Goal: Obtain resource: Download file/media

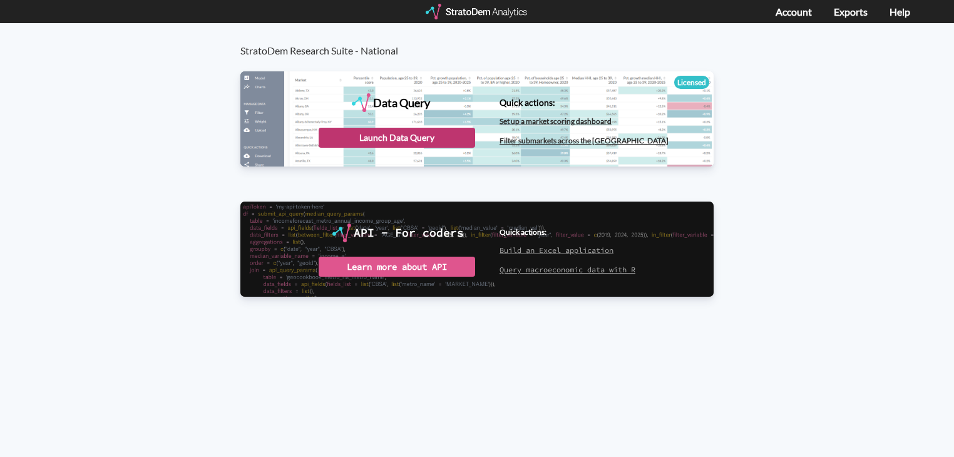
drag, startPoint x: 463, startPoint y: 137, endPoint x: 395, endPoint y: 144, distance: 69.3
click at [395, 144] on div "Launch Data Query" at bounding box center [397, 138] width 157 height 20
click at [436, 136] on div "Launch Data Query" at bounding box center [397, 138] width 157 height 20
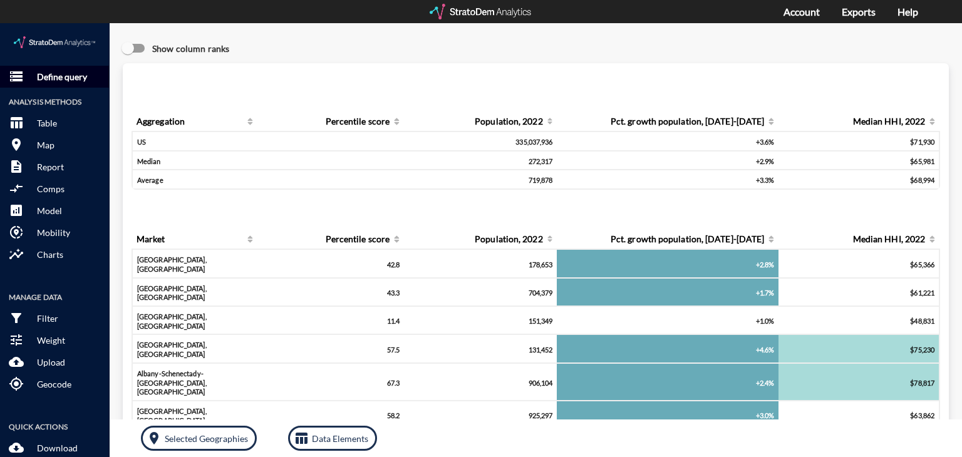
click p "Define query"
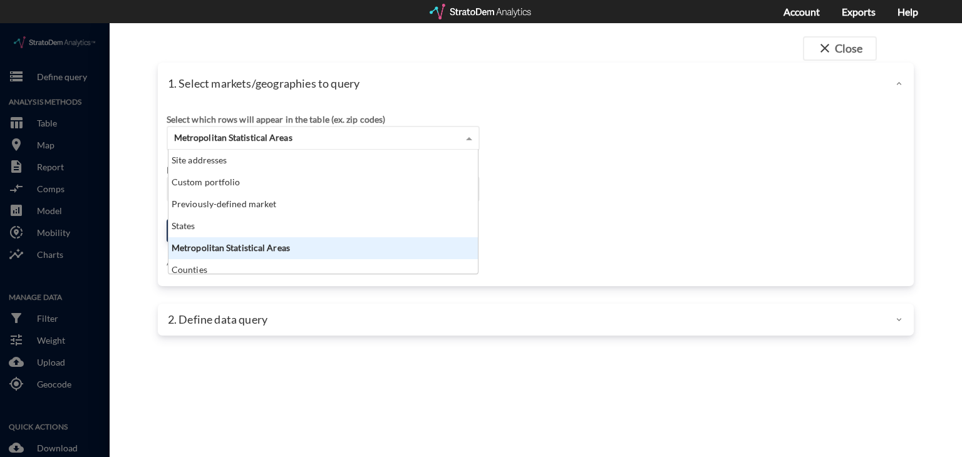
click div "Metropolitan Statistical Areas"
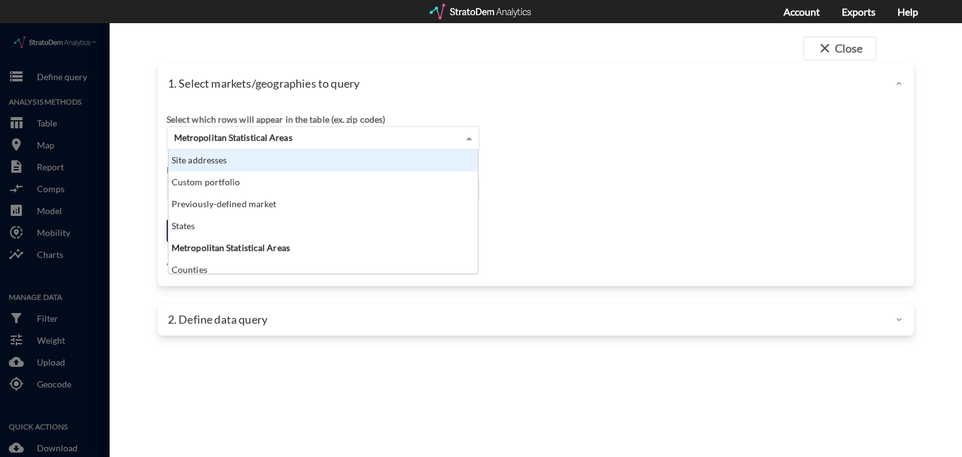
click div "Site addresses"
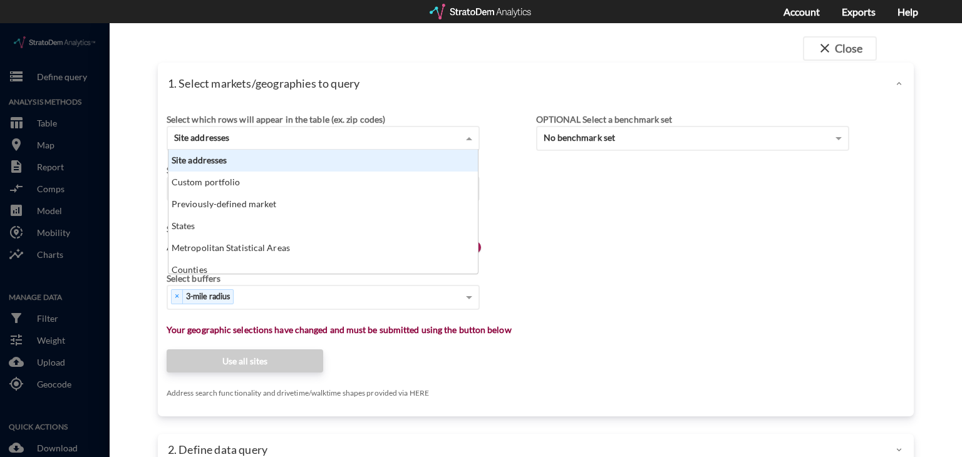
click div "Site addresses"
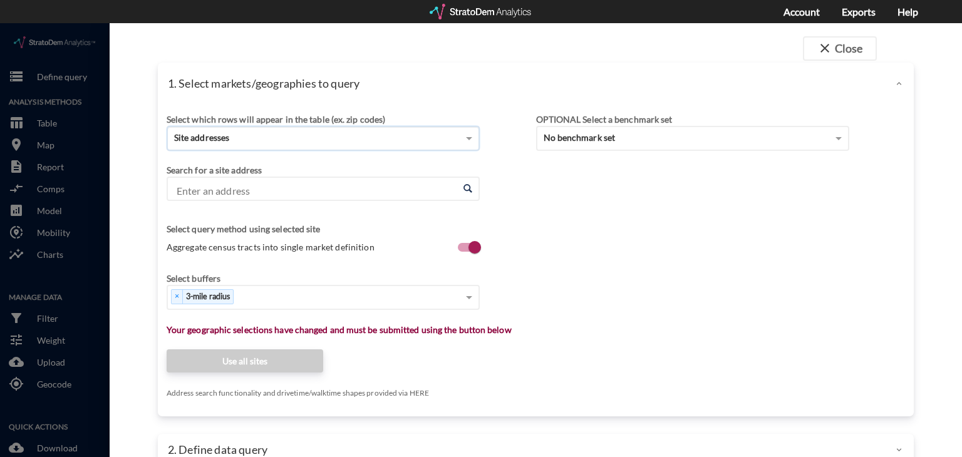
click input "Enter an address"
paste input "10200 Cross Timbers Rd, Flower Mound, TX 75022"
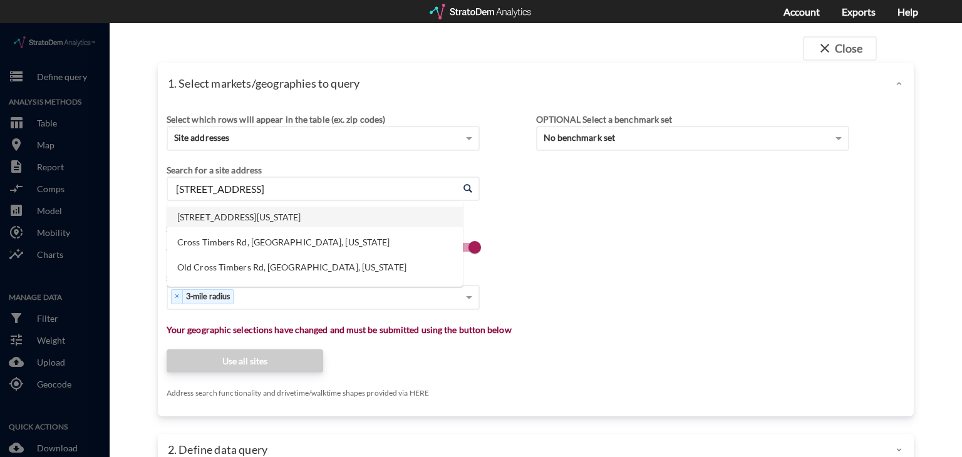
click li "10200 Cross Timbers Rd, Flower Mound, Texas"
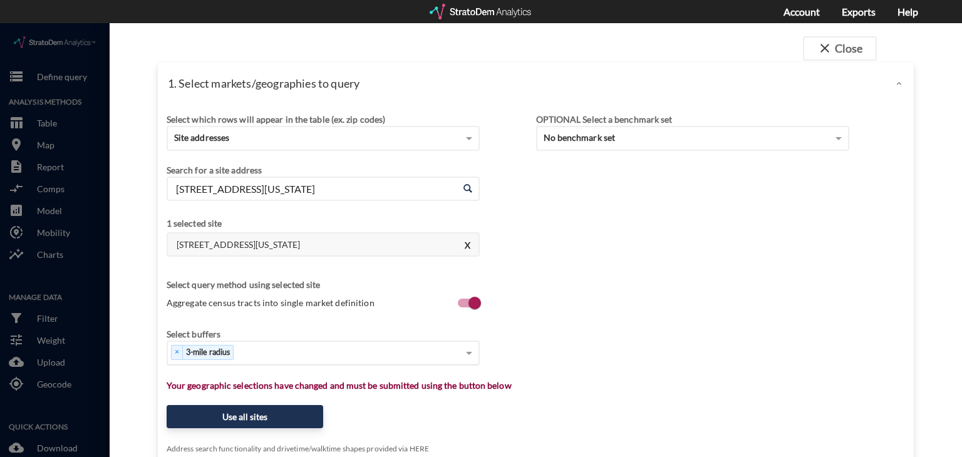
type input "10200 Cross Timbers Rd, Flower Mound, Texas"
click div "× 3-mile radius"
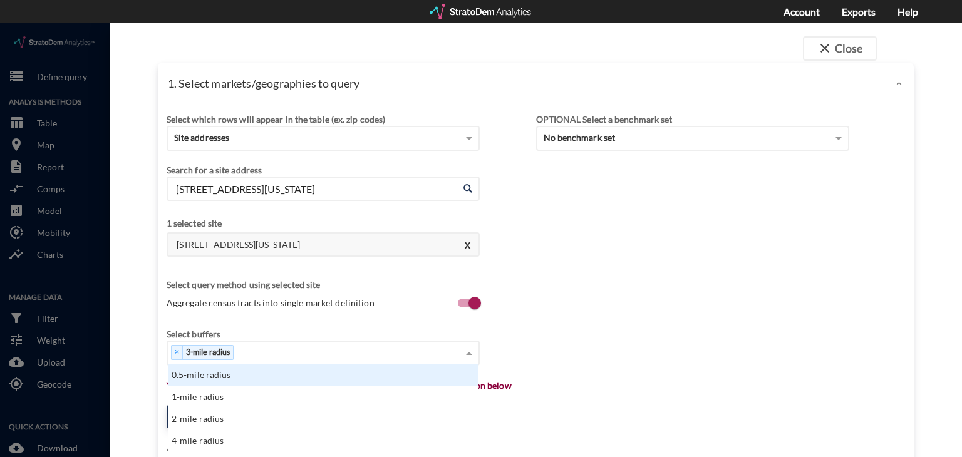
scroll to position [90, 0]
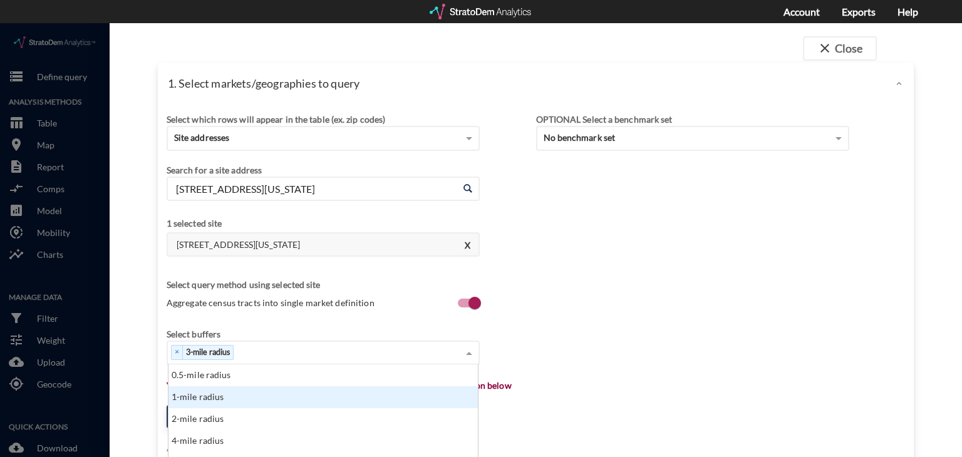
click div "1-mile radius"
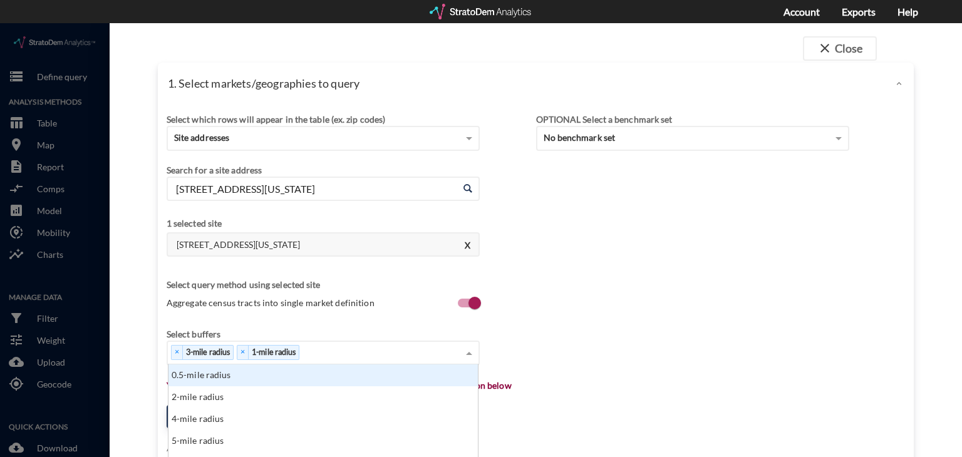
scroll to position [120, 0]
click div "× 3-mile radius × 1-mile radius"
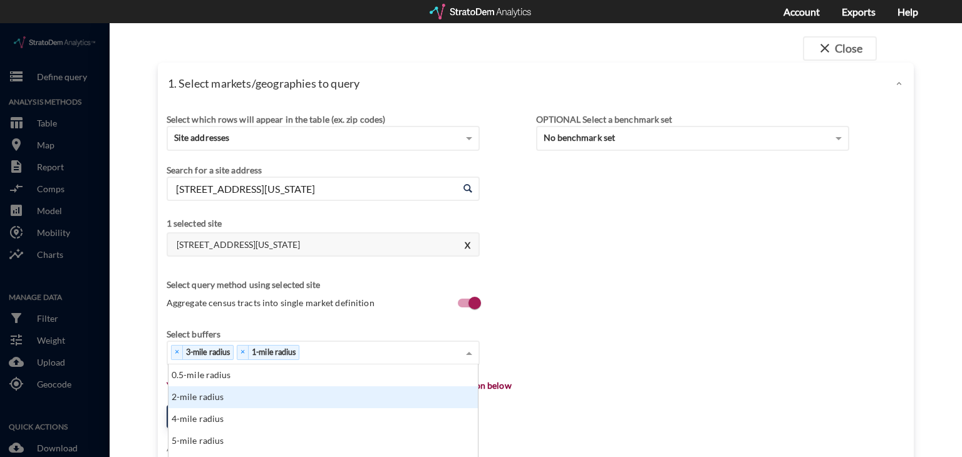
scroll to position [240, 0]
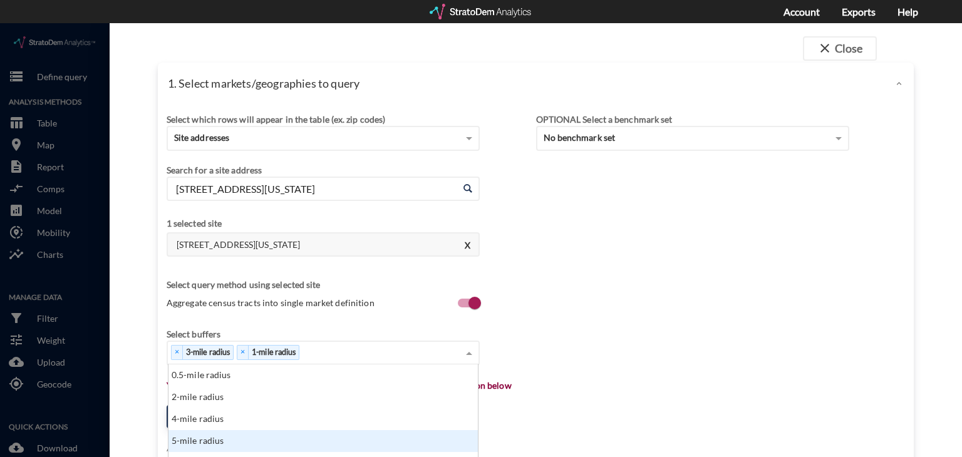
click div "5-mile radius"
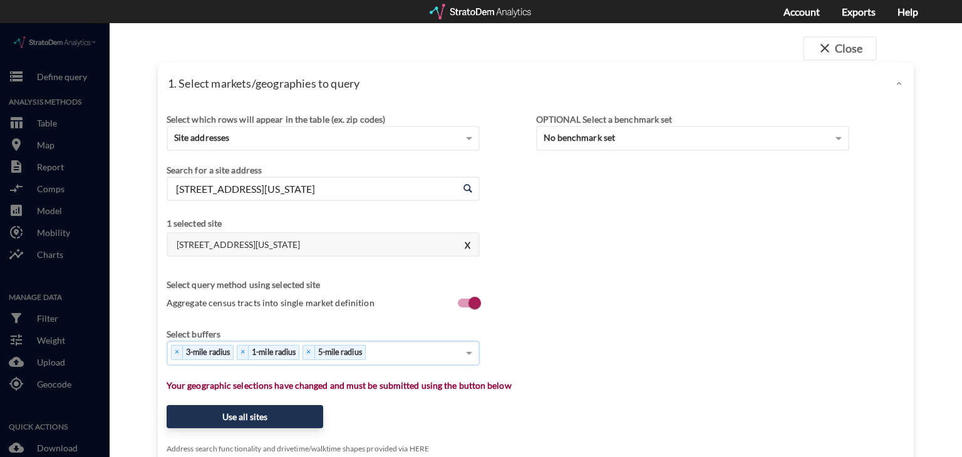
scroll to position [271, 0]
click div "× 3-mile radius × 1-mile radius × 5-mile radius"
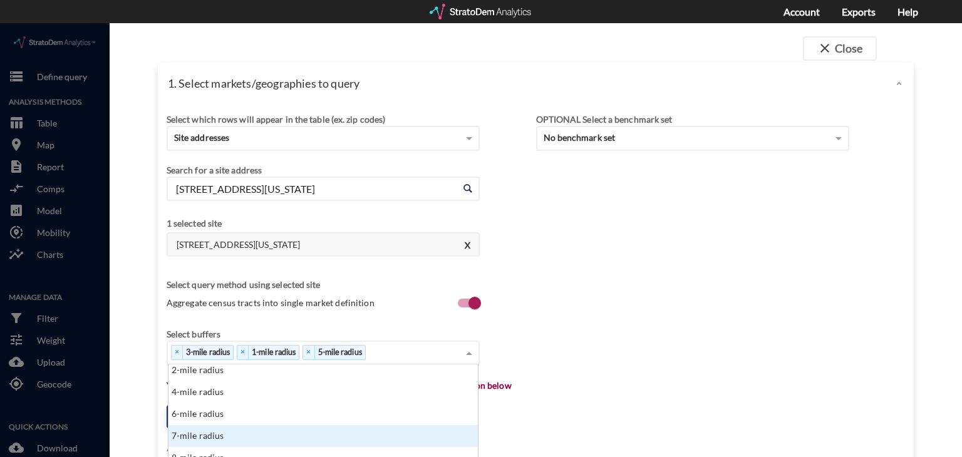
scroll to position [391, 0]
click div "7-mile radius"
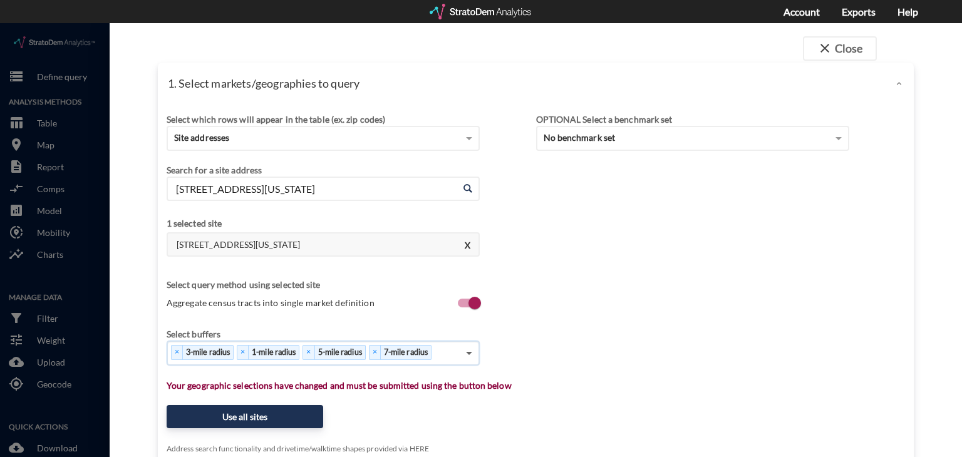
scroll to position [421, 0]
click span
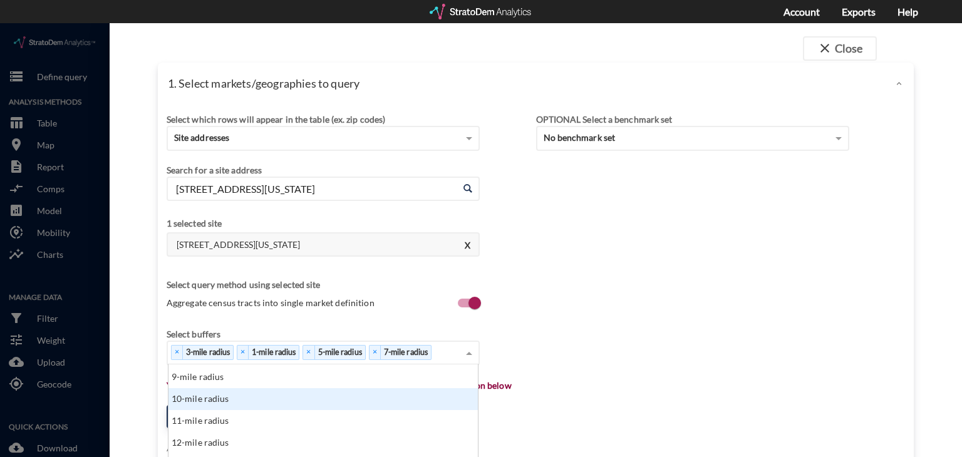
scroll to position [571, 0]
click div "10-mile radius"
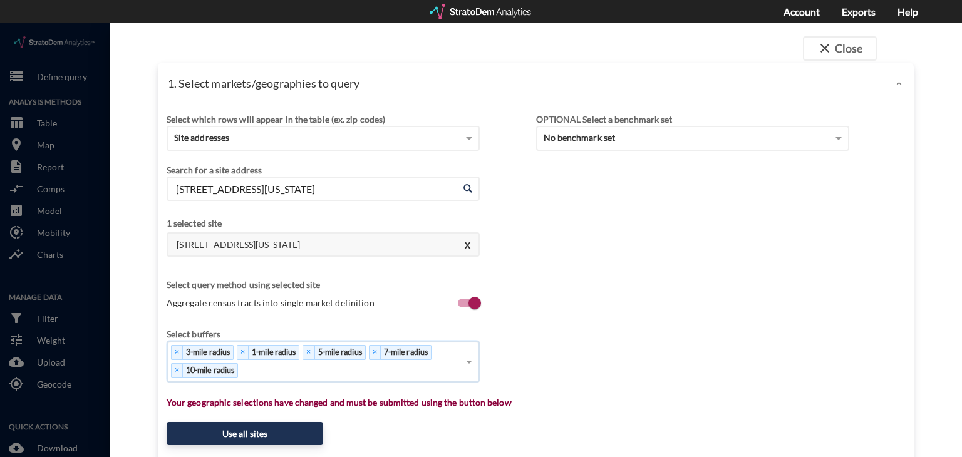
scroll to position [96, 0]
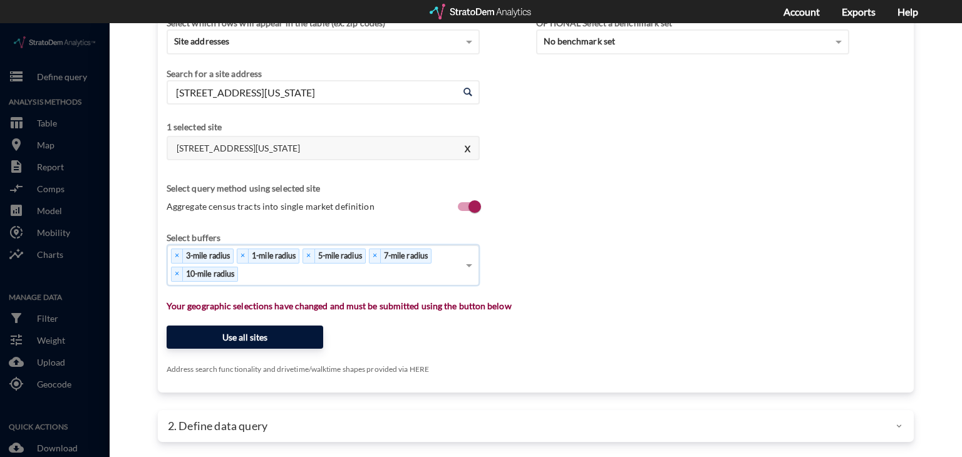
click button "Use all sites"
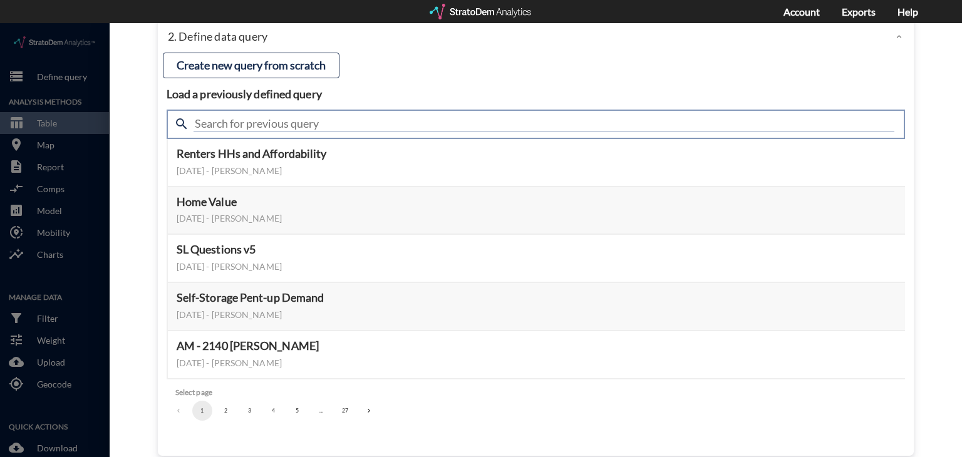
click input "text"
type input "housing demand"
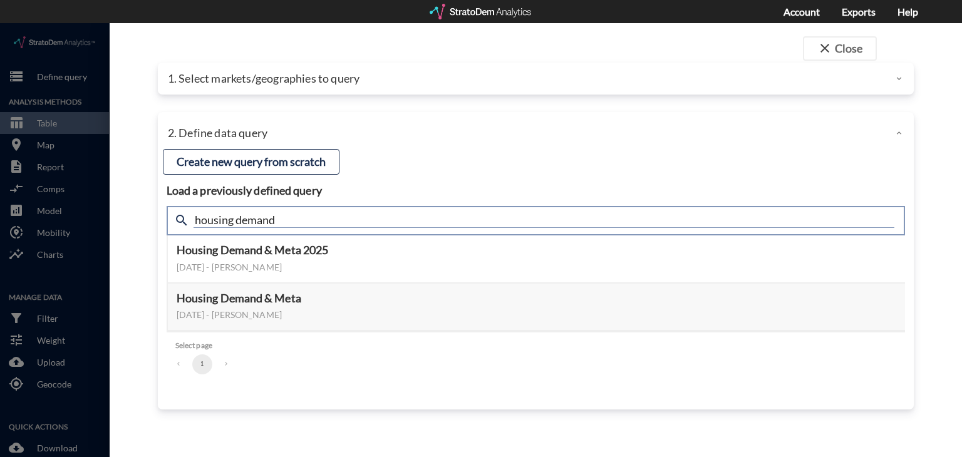
scroll to position [0, 0]
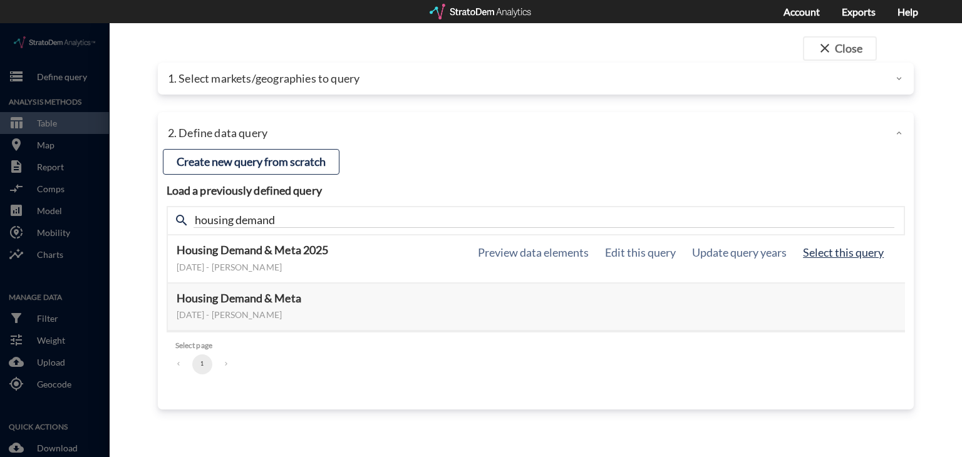
click button "Select this query"
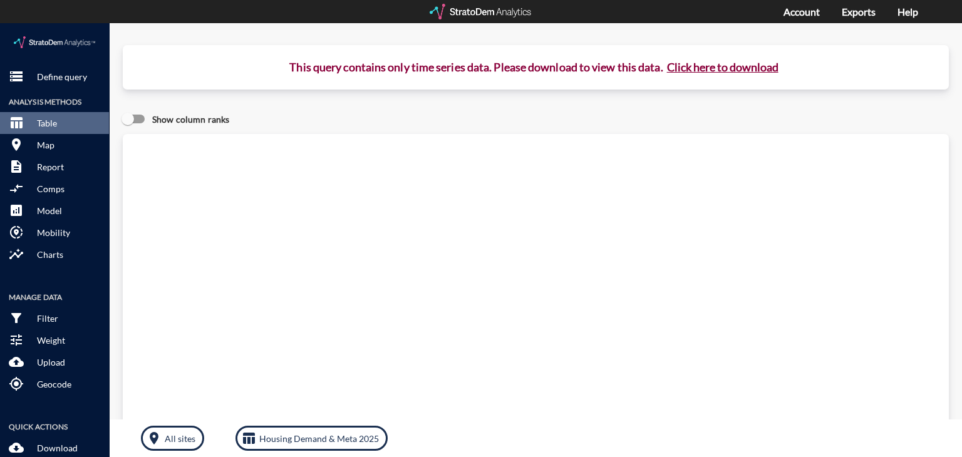
click button "Click here to download"
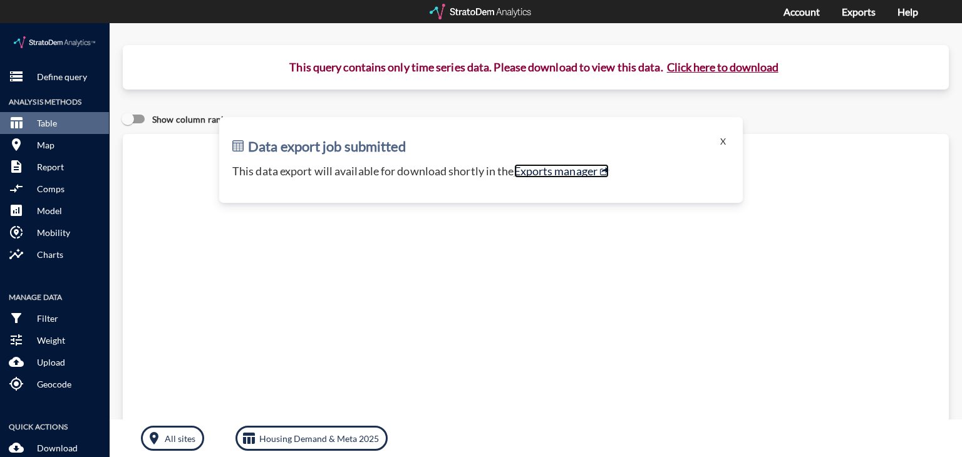
click link "Exports manager"
click p "Define query"
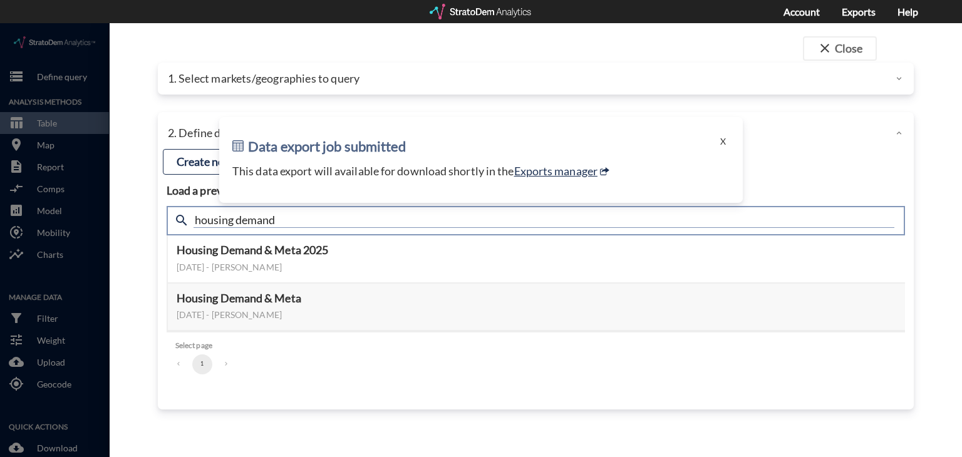
click input "housing demand"
type input "active adult"
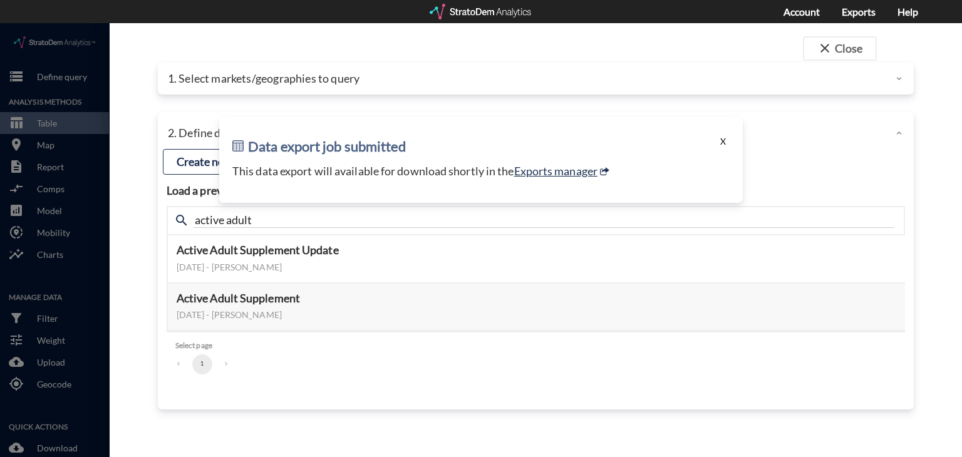
click button "X"
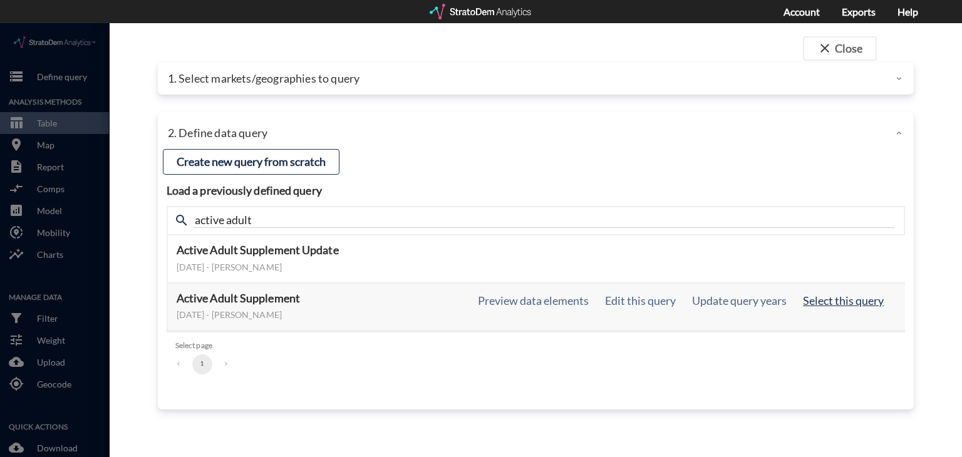
click button "Select this query"
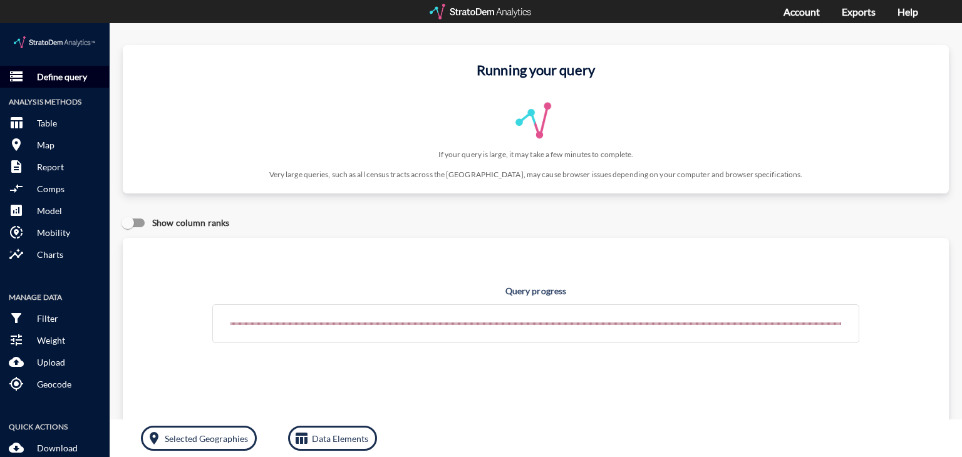
click p "Define query"
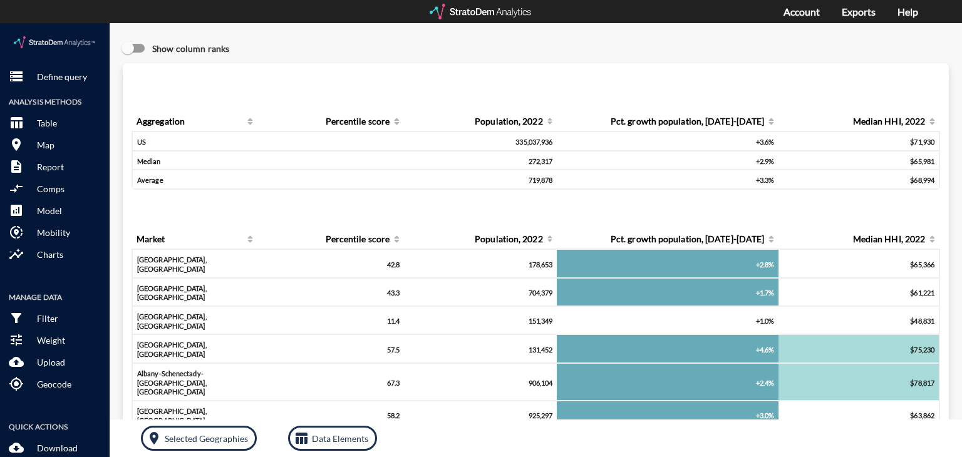
click div "storage Define query Analysis Methods table_chart Table room Map description Re…"
click p "Define query"
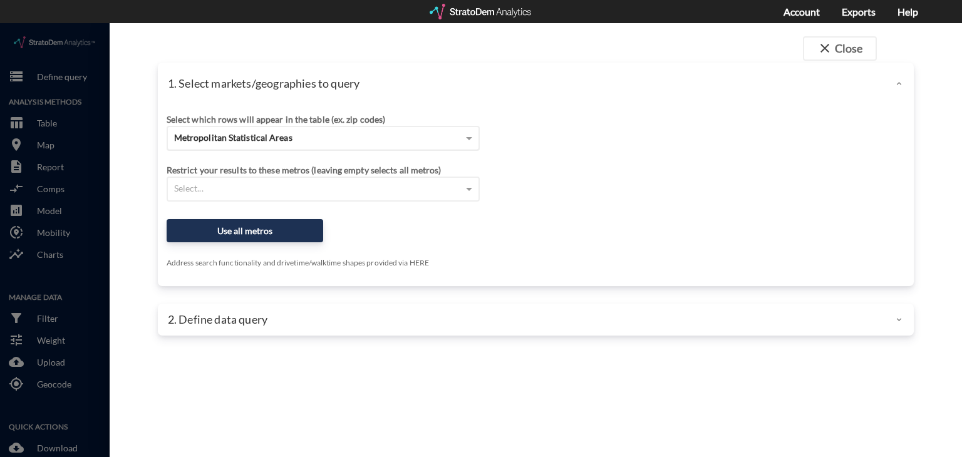
click span "Metropolitan Statistical Areas"
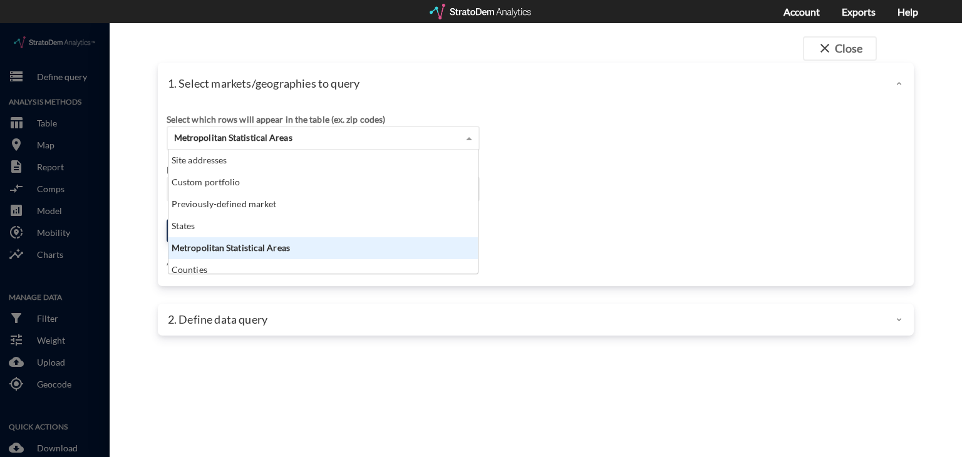
scroll to position [114, 302]
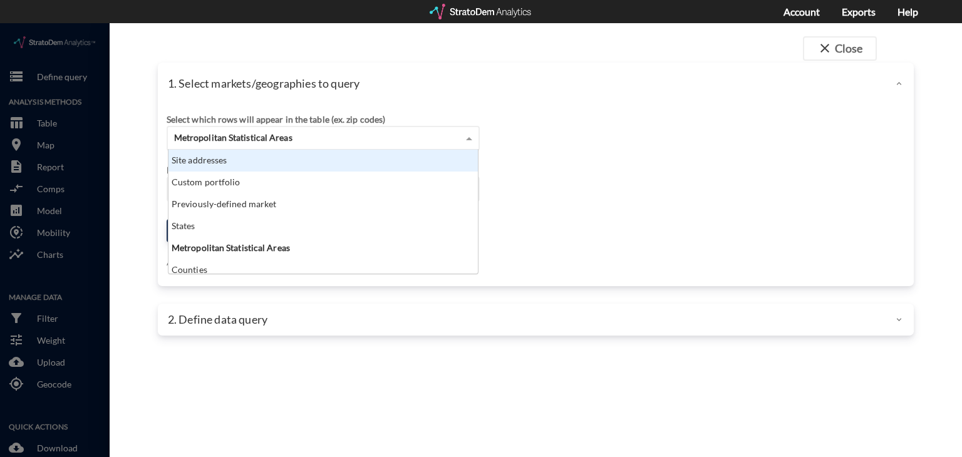
click div "Site addresses"
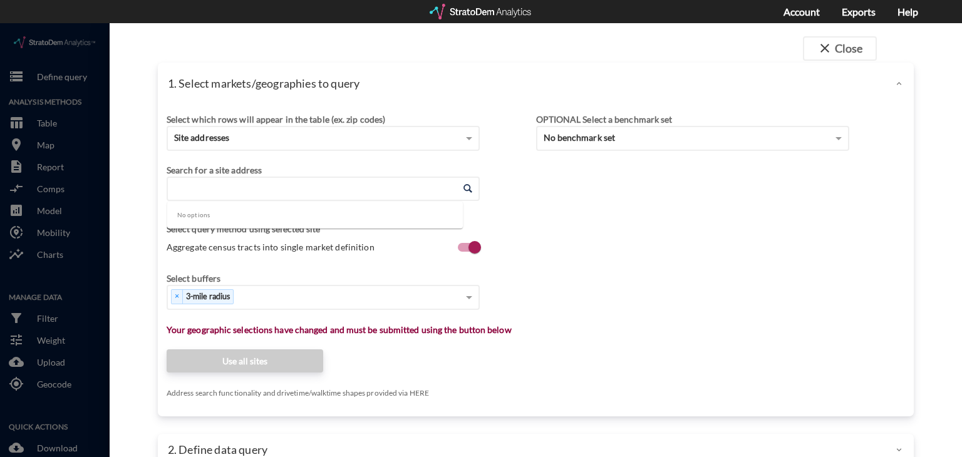
click input "Enter an address"
paste input "10200 Cross Timbers Rd, Flower Mound, TX 75022"
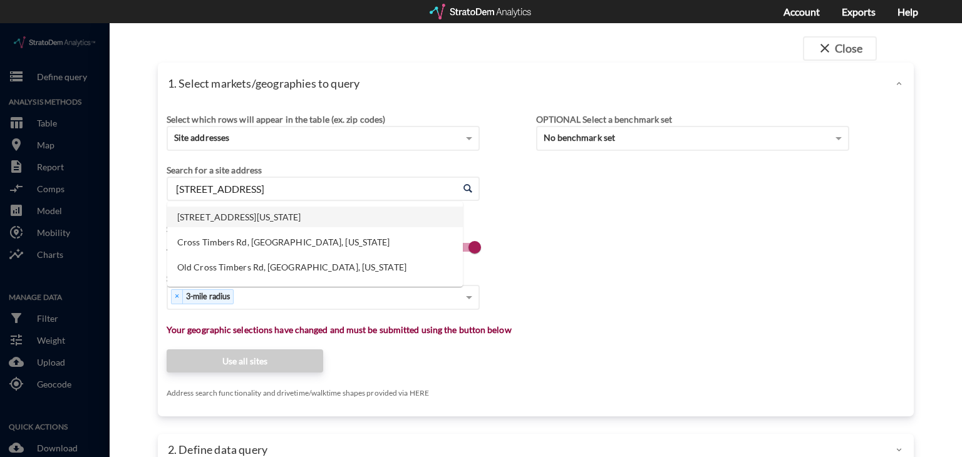
click li "10200 Cross Timbers Rd, Flower Mound, Texas"
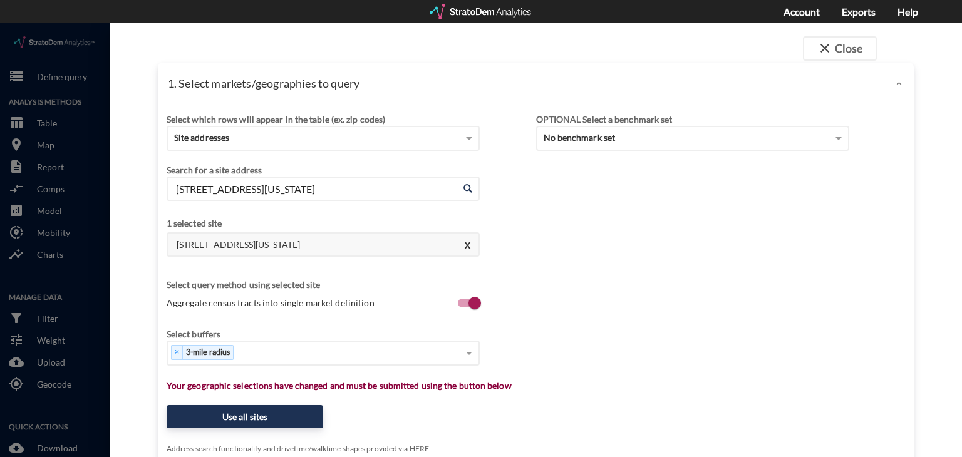
type input "10200 Cross Timbers Rd, Flower Mound, Texas"
click div "Select buffers × 3-mile radius"
click div "× 3-mile radius"
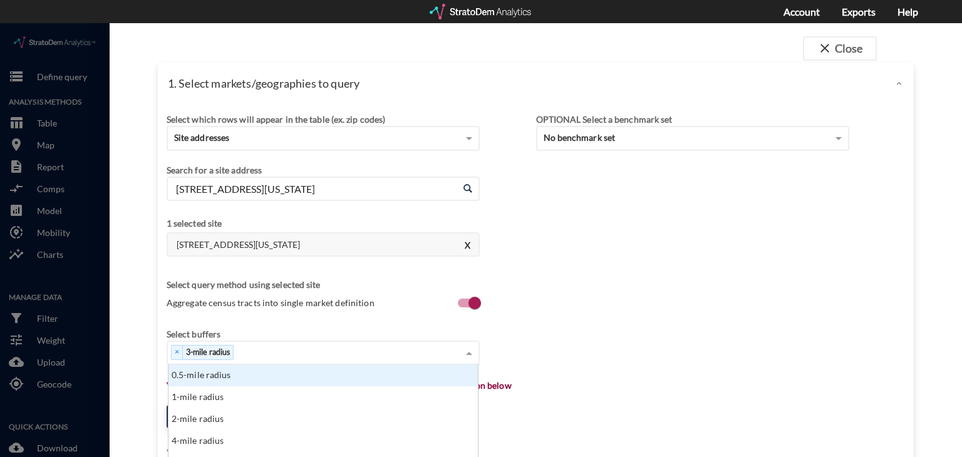
scroll to position [90, 0]
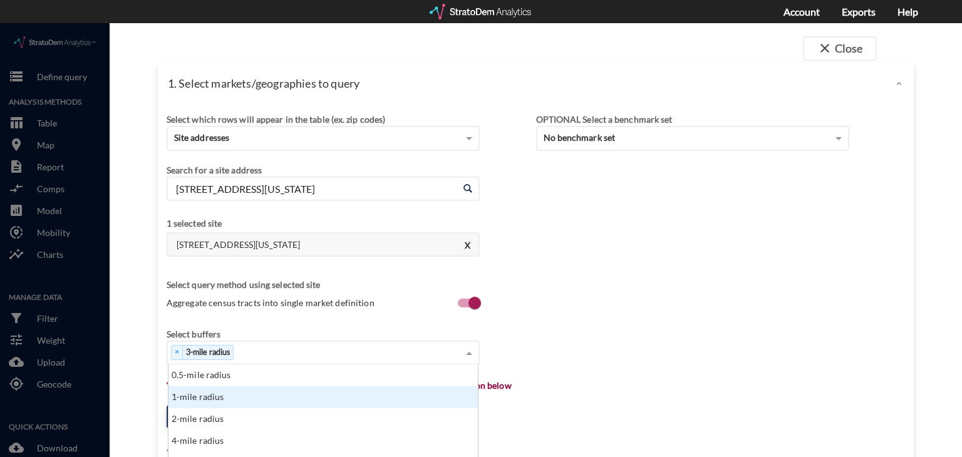
click div "1-mile radius"
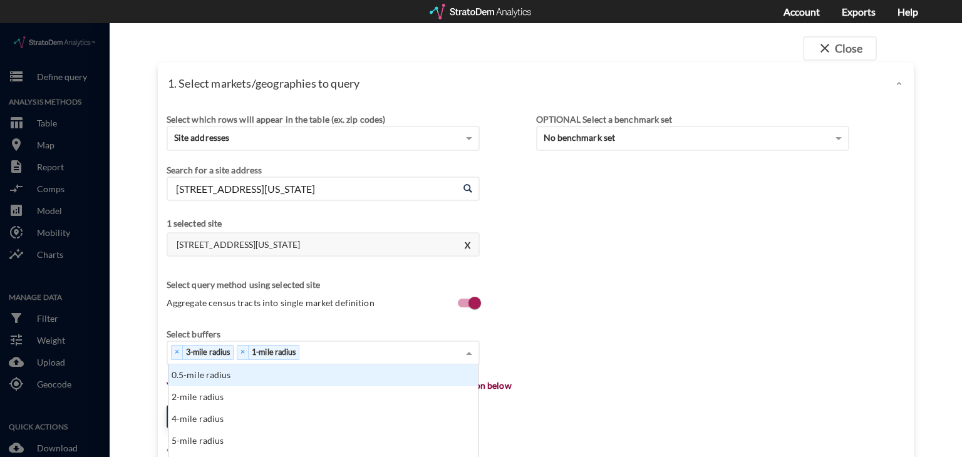
scroll to position [120, 0]
click div "× 3-mile radius × 1-mile radius"
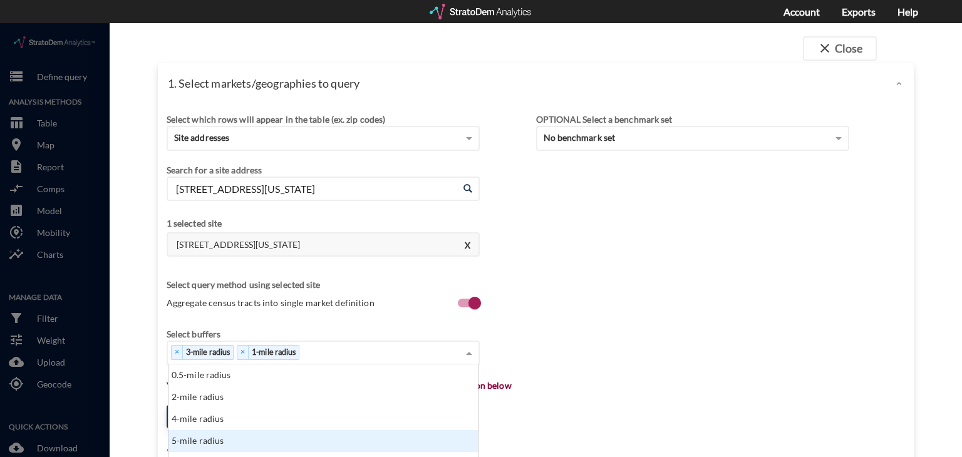
click div "5-mile radius"
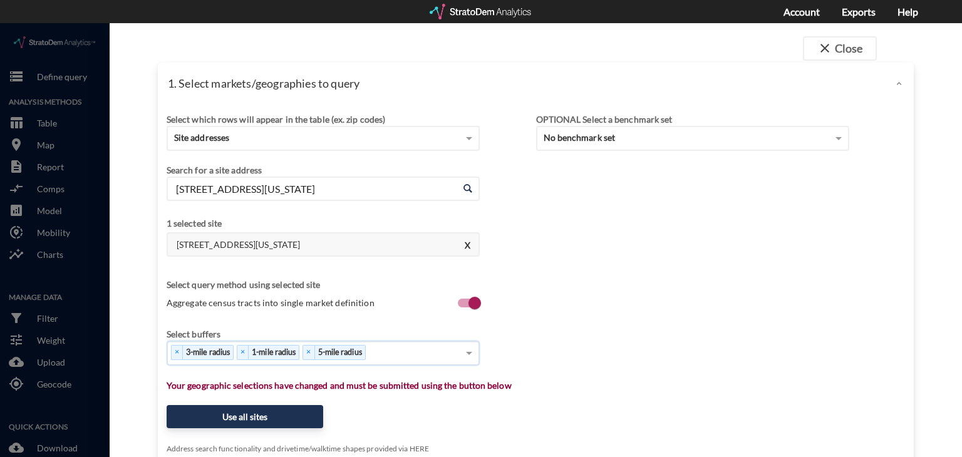
click div "× 3-mile radius × 1-mile radius × 5-mile radius"
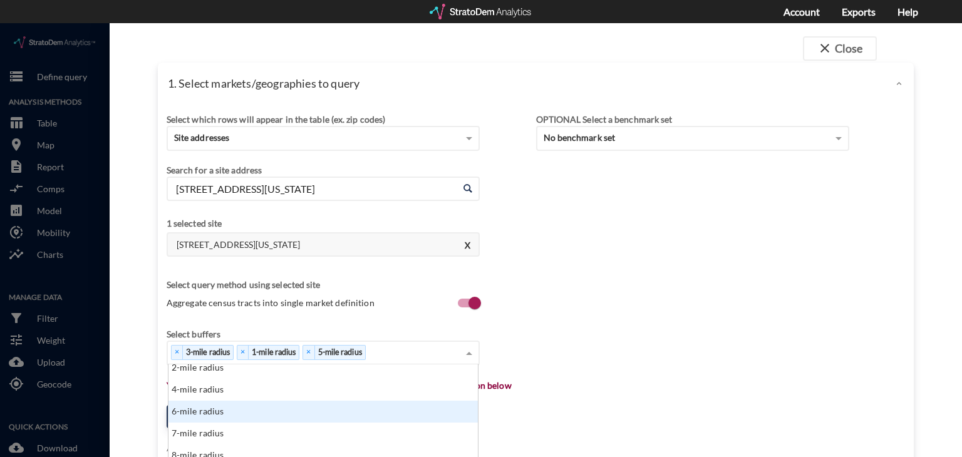
scroll to position [391, 0]
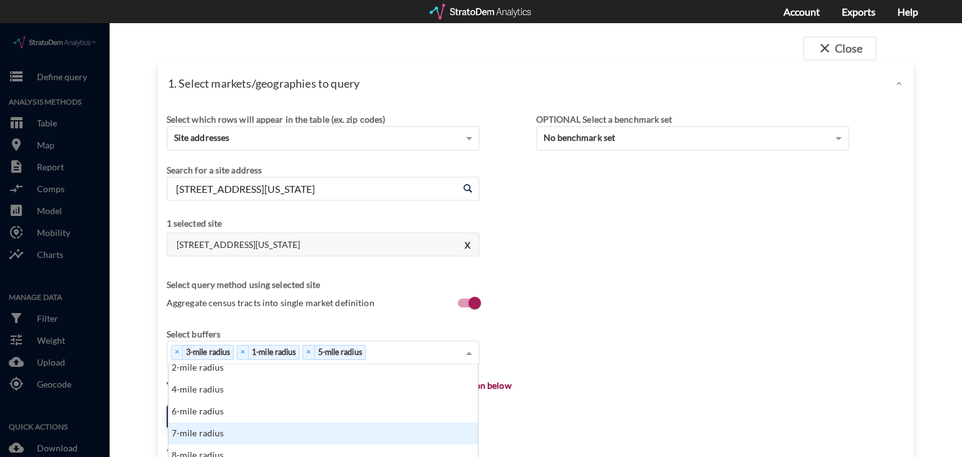
click div "7-mile radius"
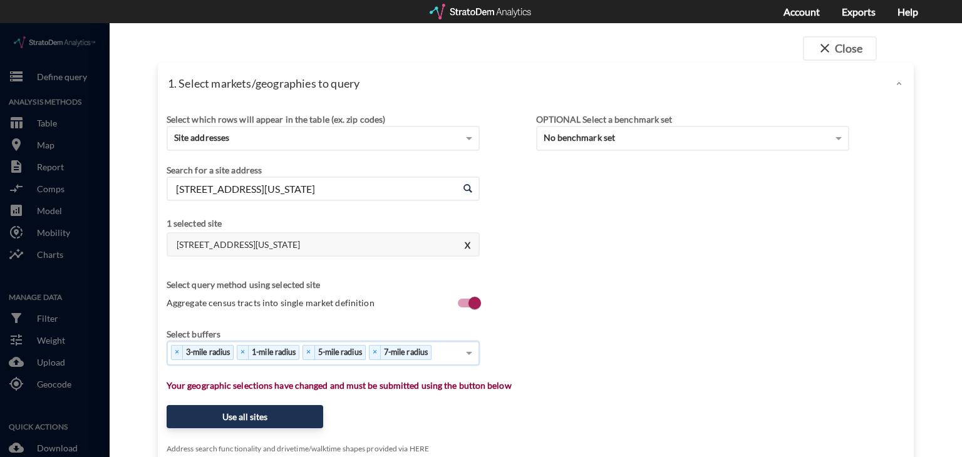
scroll to position [421, 0]
click div "× 3-mile radius × 1-mile radius × 5-mile radius × 7-mile radius"
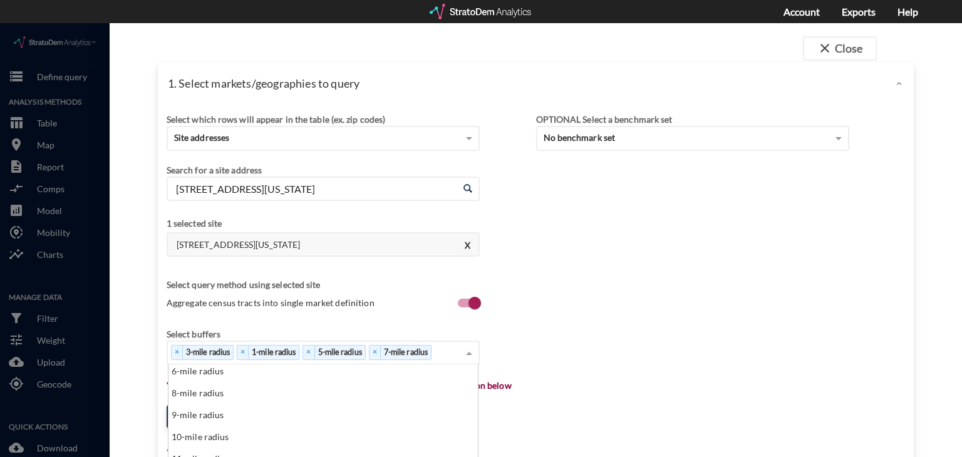
scroll to position [571, 0]
click div "10-mile radius"
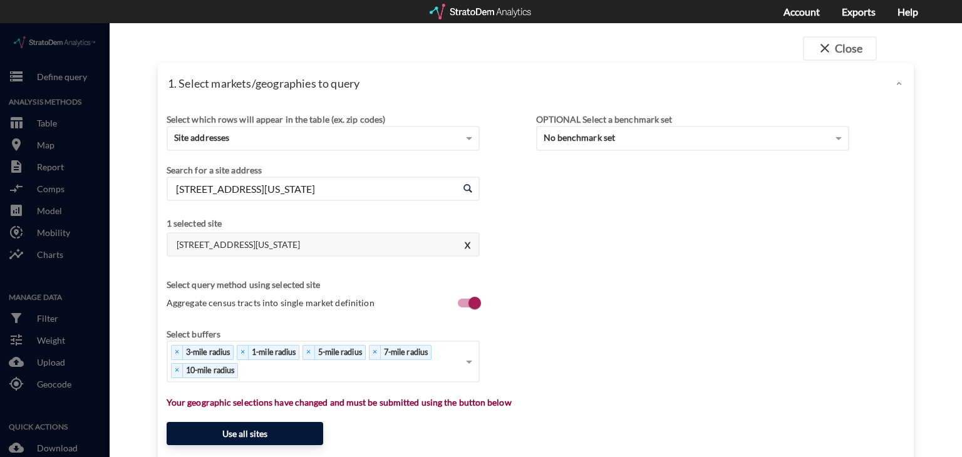
click button "Use all sites"
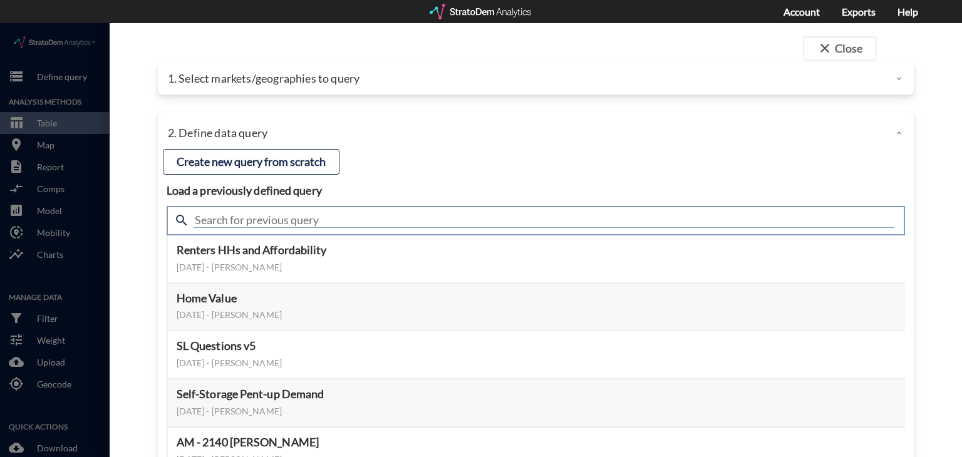
click input "text"
type input "active adult"
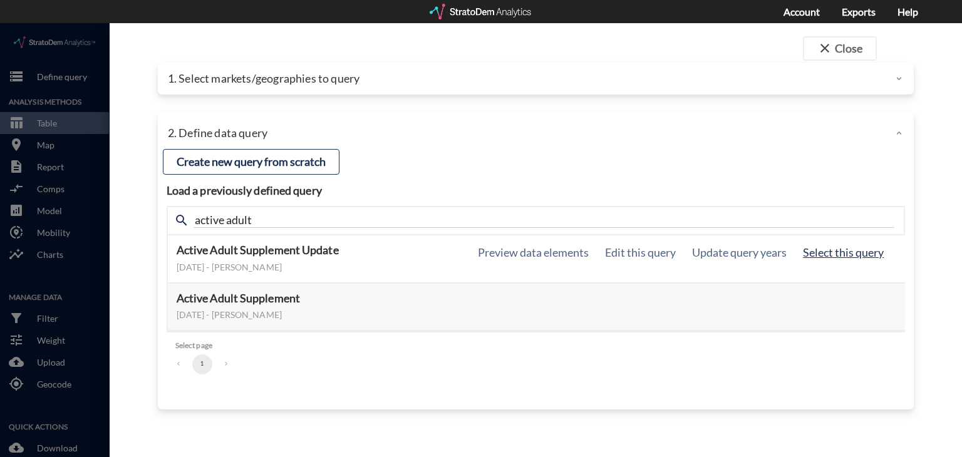
click button "Select this query"
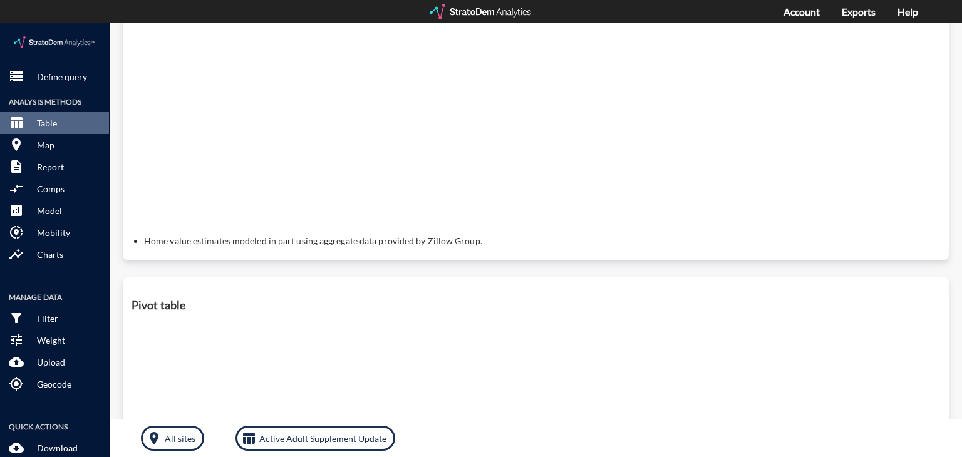
scroll to position [0, 0]
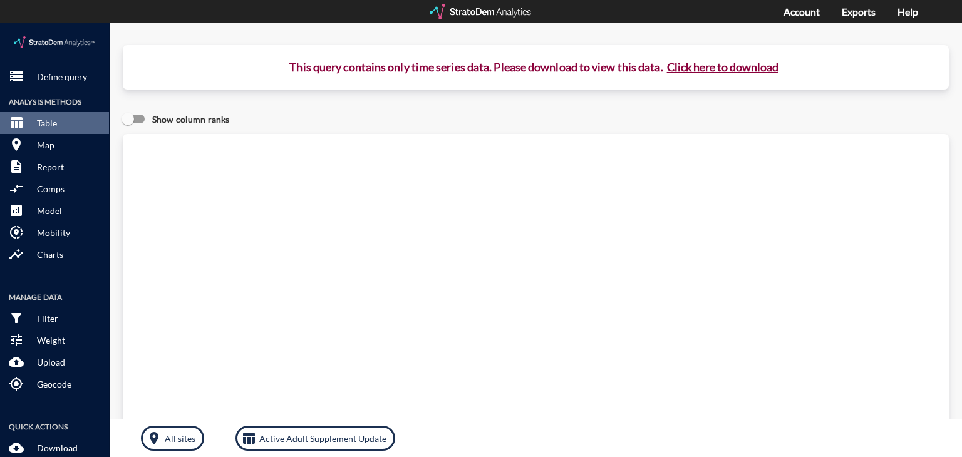
drag, startPoint x: 699, startPoint y: 39, endPoint x: 690, endPoint y: 40, distance: 8.8
drag, startPoint x: 690, startPoint y: 40, endPoint x: 692, endPoint y: 6, distance: 33.9
click div "storage Define query Analysis Methods table_chart Table room Map description Re…"
click button "Click here to download"
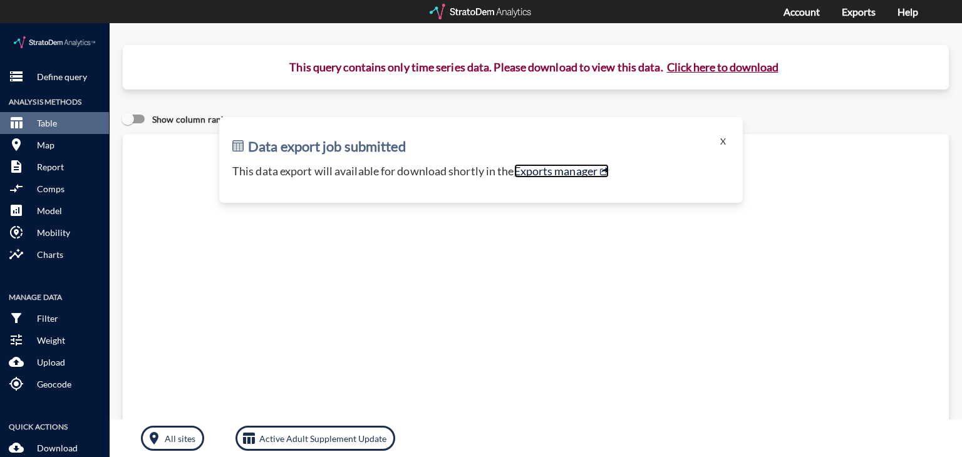
click link "Exports manager"
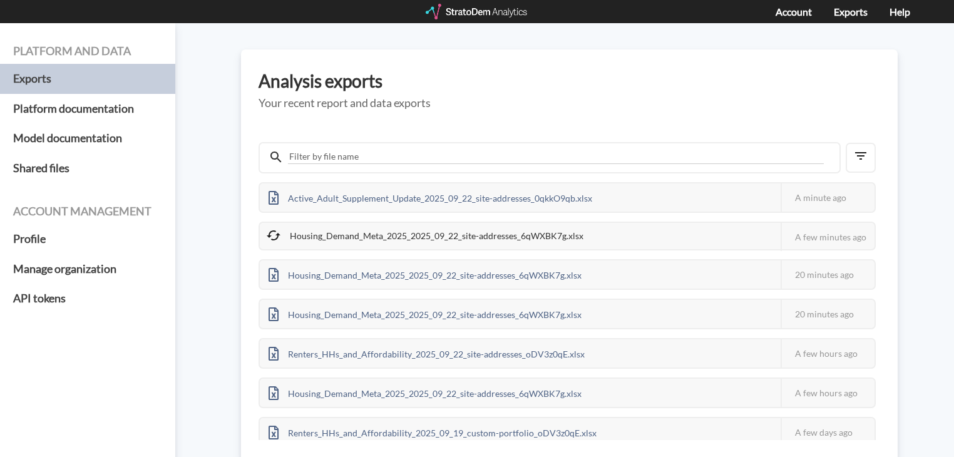
click at [905, 233] on div "Platform and data Exports Platform documentation Model documentation Shared fil…" at bounding box center [477, 240] width 954 height 434
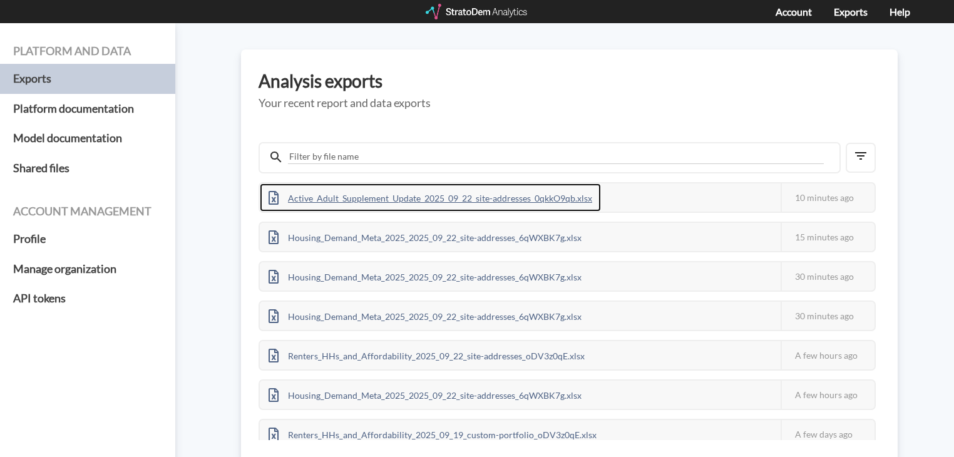
click at [498, 190] on div "Active_Adult_Supplement_Update_2025_09_22_site-addresses_0qkkO9qb.xlsx" at bounding box center [430, 197] width 341 height 28
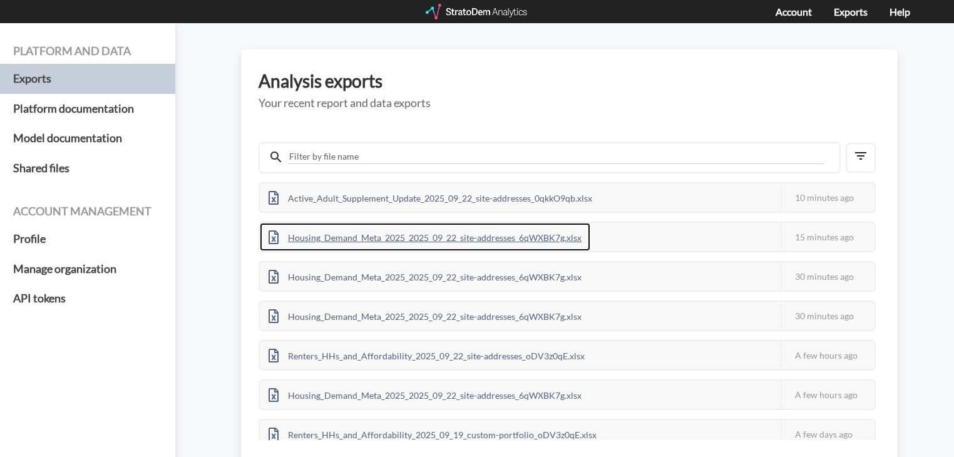
click at [482, 229] on div "Housing_Demand_Meta_2025_2025_09_22_site-addresses_6qWXBK7g.xlsx" at bounding box center [425, 237] width 331 height 28
